Goal: Complete application form

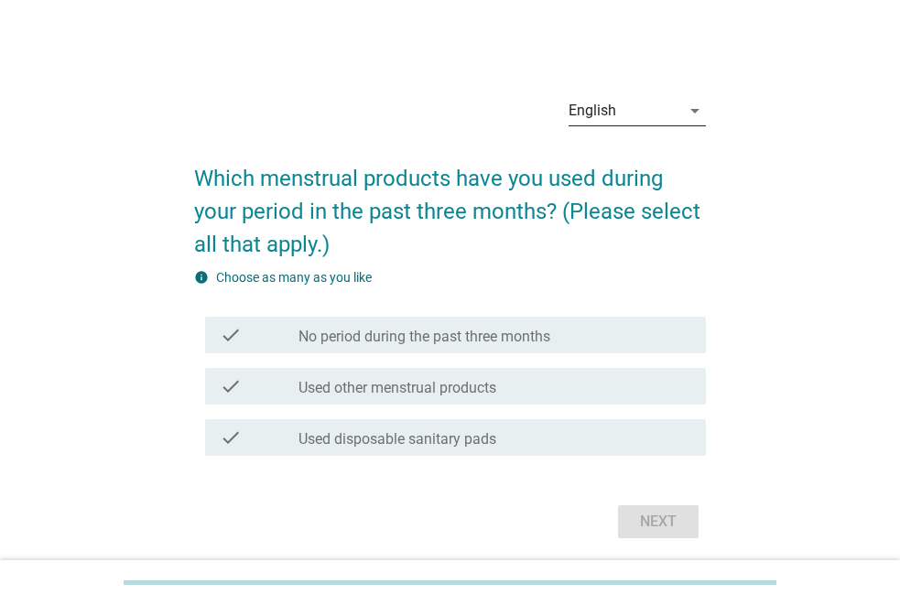
click at [687, 103] on icon "arrow_drop_down" at bounding box center [695, 111] width 22 height 22
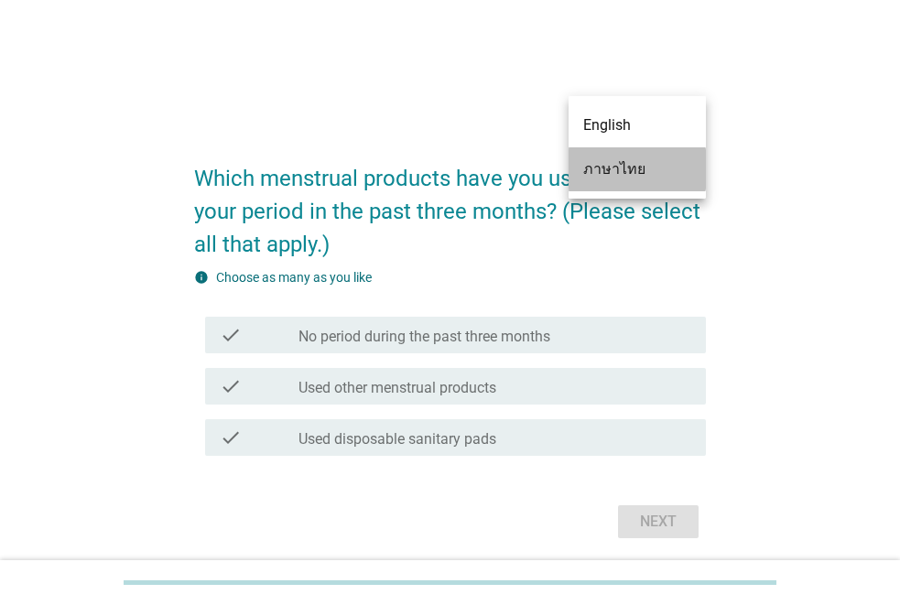
click at [639, 171] on div "ภาษาไทย" at bounding box center [637, 169] width 108 height 22
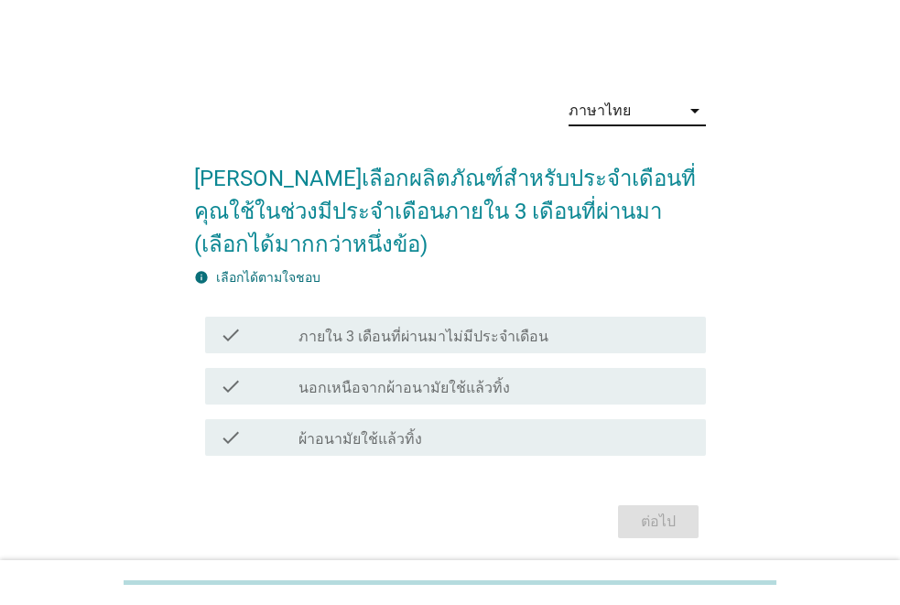
click at [318, 438] on label "ผ้าอนามัยใช้แล้วทิ้ง" at bounding box center [360, 439] width 124 height 18
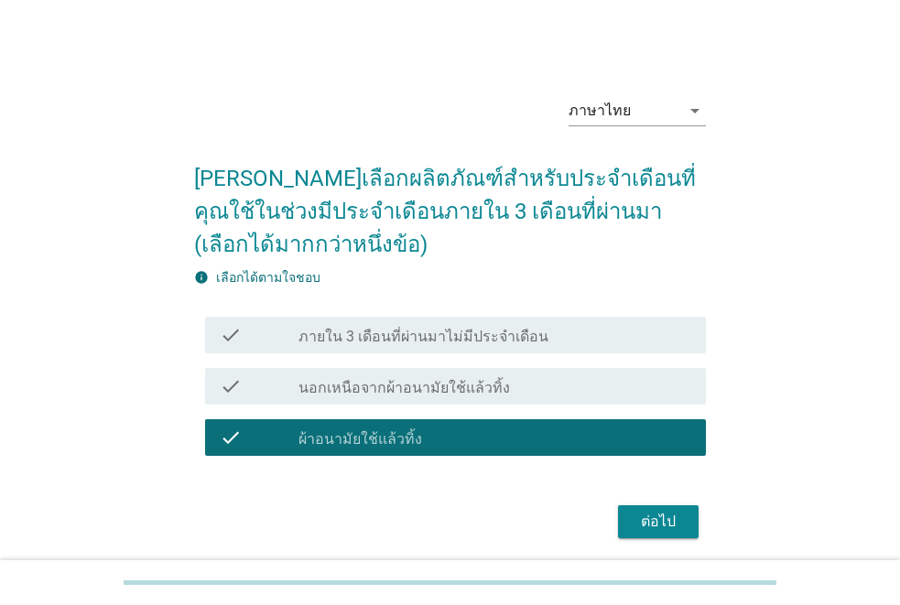
click at [320, 383] on label "นอกเหนือจากผ้าอนามัยใช้แล้วทิ้ง" at bounding box center [403, 388] width 211 height 18
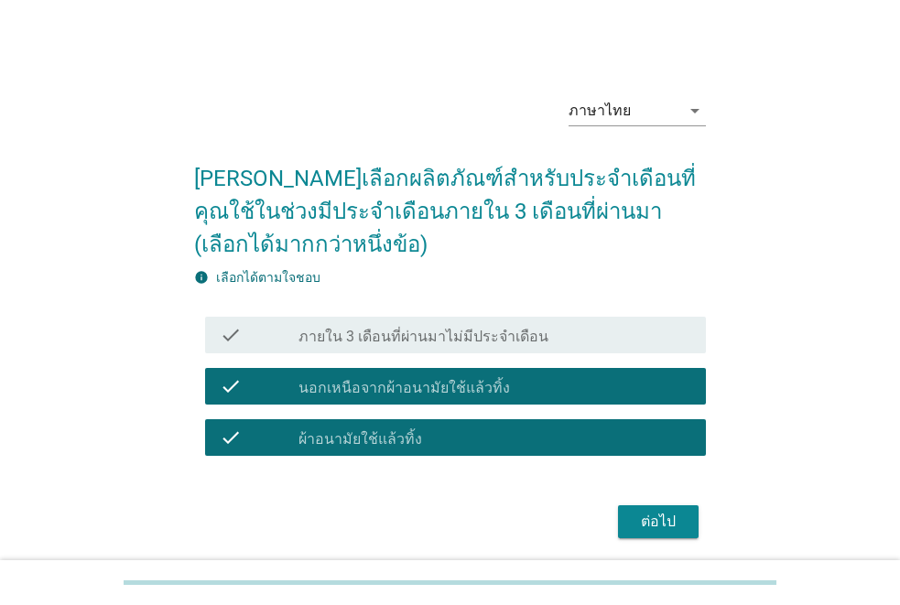
click at [318, 447] on label "ผ้าอนามัยใช้แล้วทิ้ง" at bounding box center [360, 439] width 124 height 18
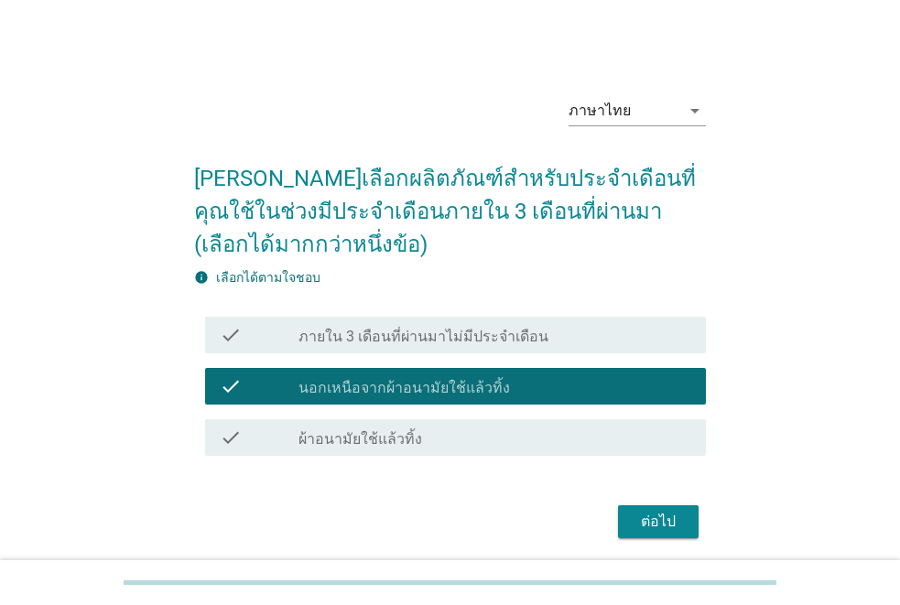
click at [344, 422] on div "check check_box_outline_blank ผ้าอนามัยใช้แล้วทิ้ง" at bounding box center [455, 437] width 501 height 37
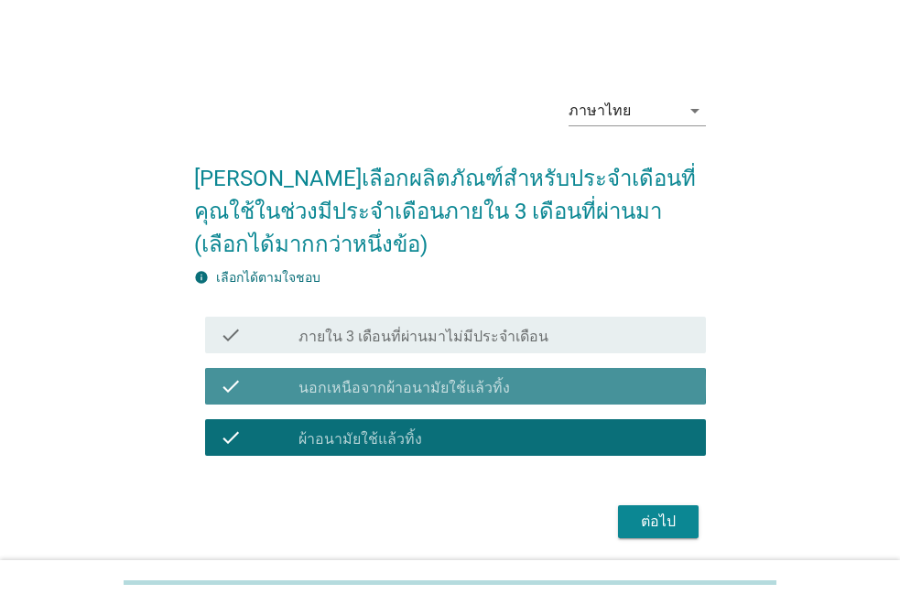
click at [414, 391] on label "นอกเหนือจากผ้าอนามัยใช้แล้วทิ้ง" at bounding box center [403, 388] width 211 height 18
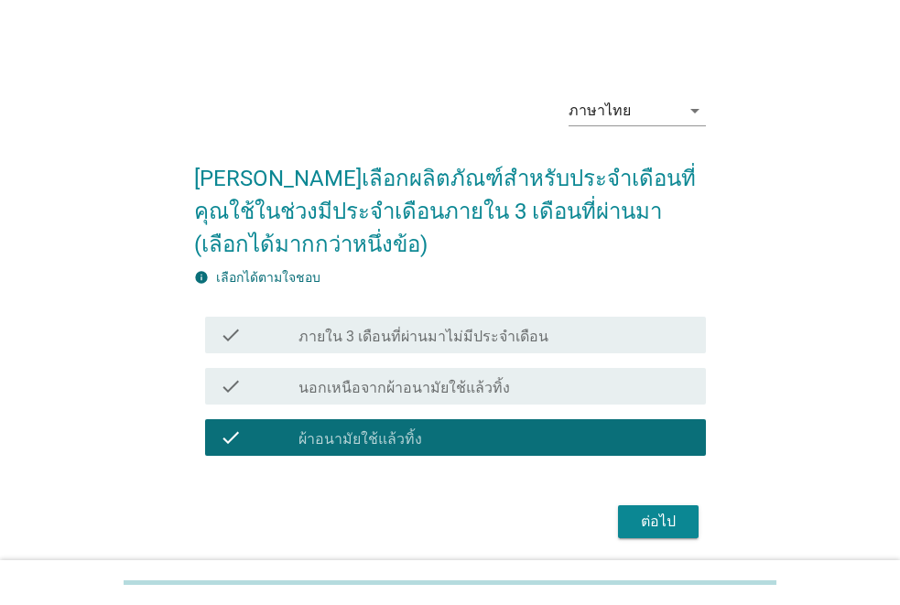
click at [671, 526] on div "ต่อไป" at bounding box center [657, 522] width 51 height 22
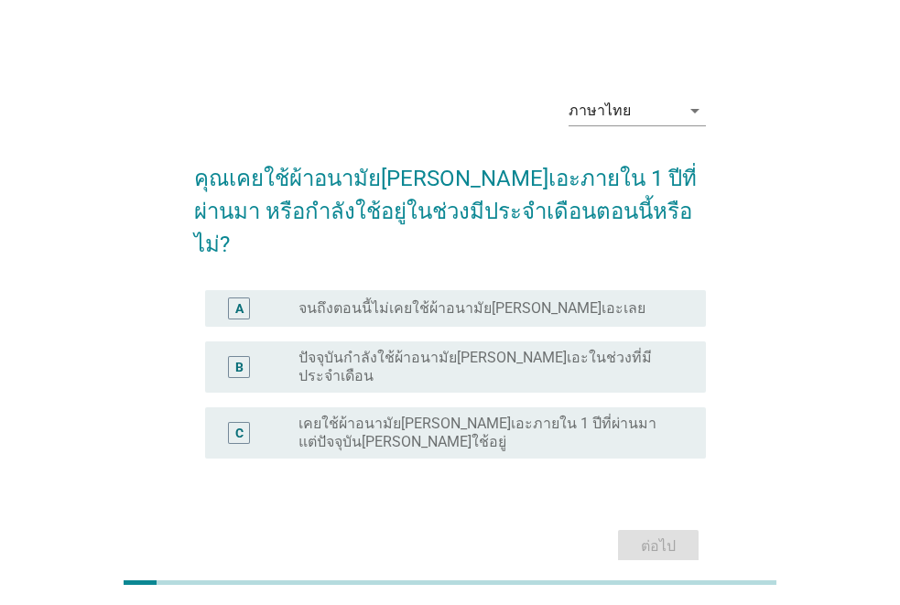
click at [403, 349] on label "ปัจจุบันกำลังใช้ผ้าอนามัย[PERSON_NAME]เอะในช่วงที่มีประจำเดือน" at bounding box center [487, 367] width 378 height 37
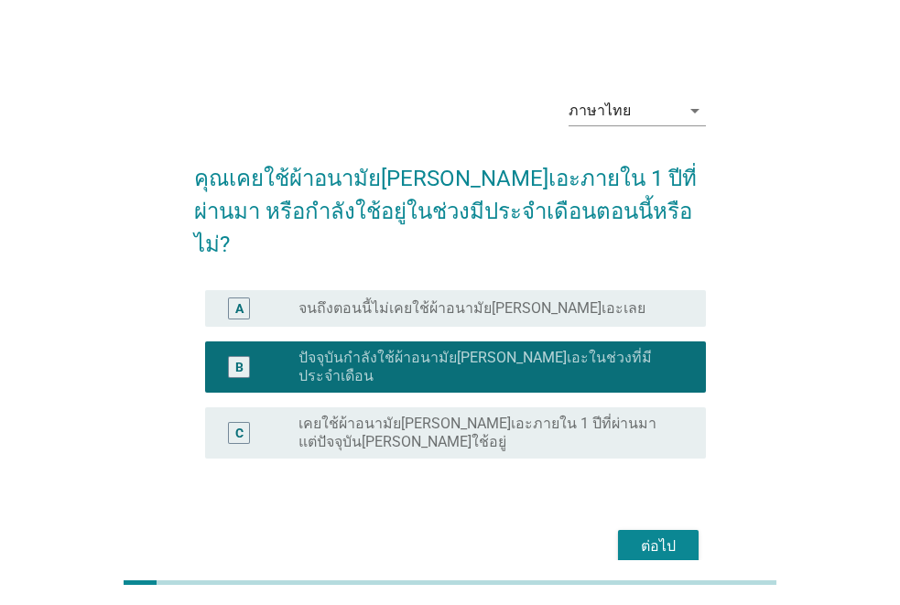
click at [660, 535] on div "ต่อไป" at bounding box center [657, 546] width 51 height 22
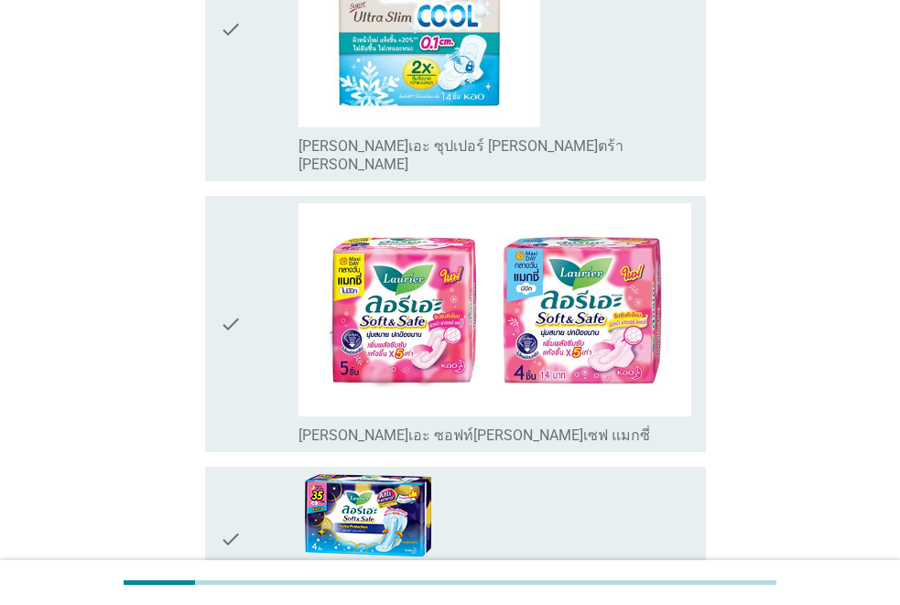
scroll to position [458, 0]
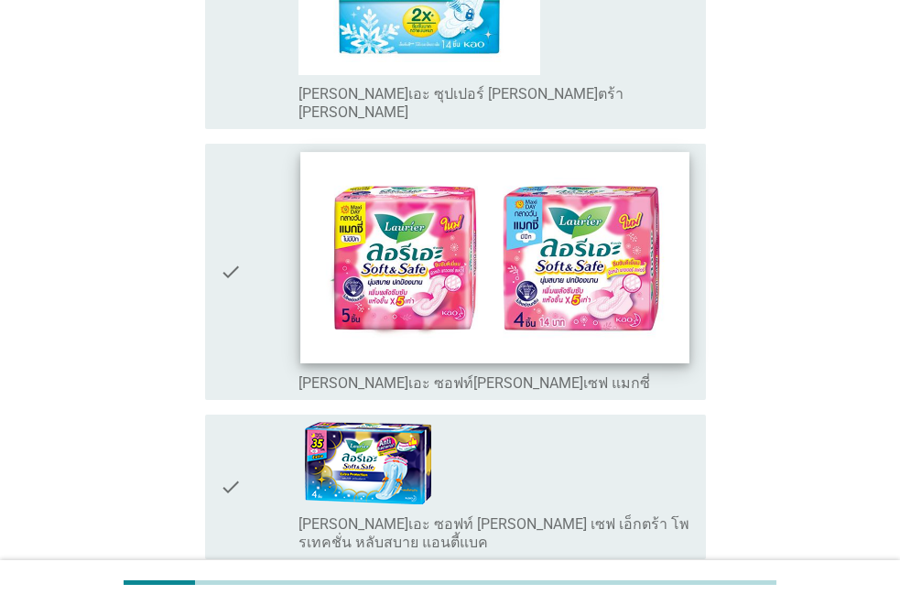
click at [585, 159] on img at bounding box center [494, 257] width 389 height 211
